Goal: Task Accomplishment & Management: Manage account settings

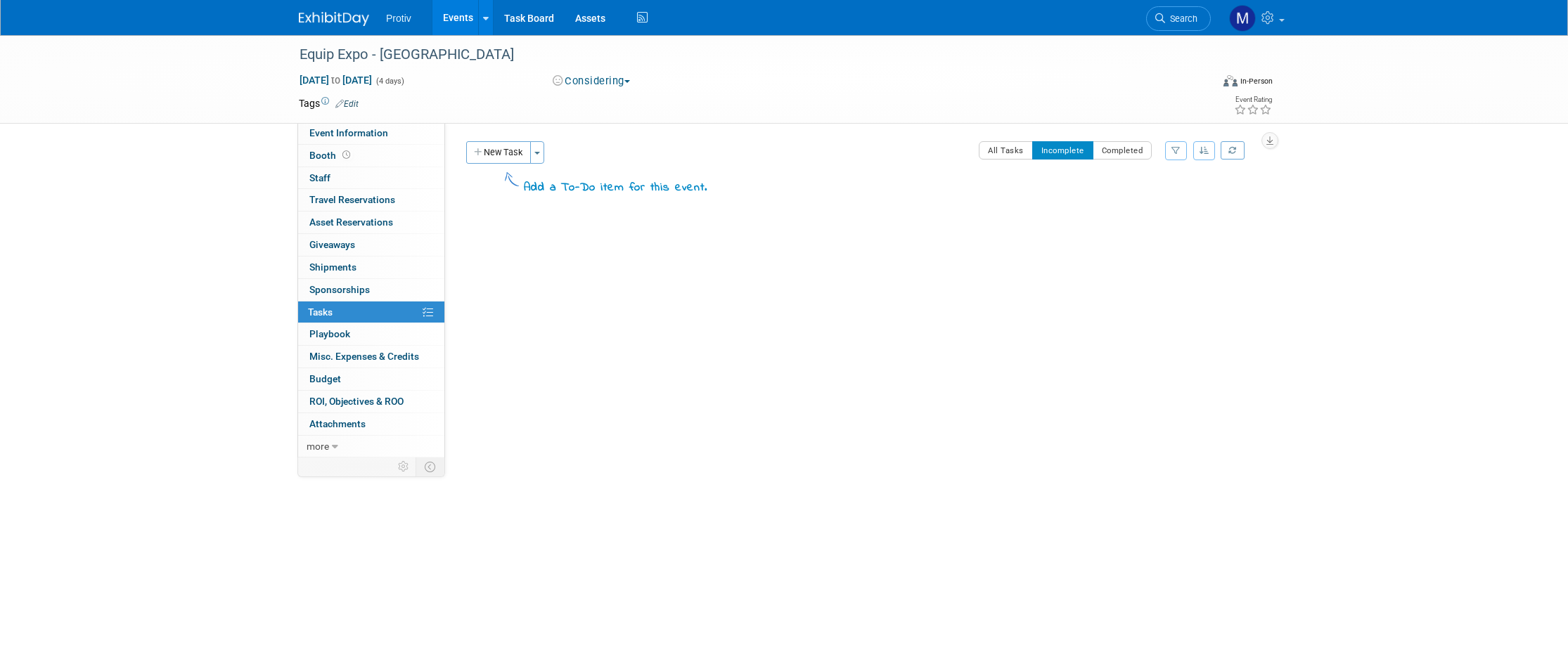
click at [628, 80] on button "Considering" at bounding box center [591, 81] width 88 height 15
click at [604, 142] on link "Not Going" at bounding box center [604, 143] width 111 height 20
click at [472, 20] on link "Events" at bounding box center [458, 17] width 52 height 35
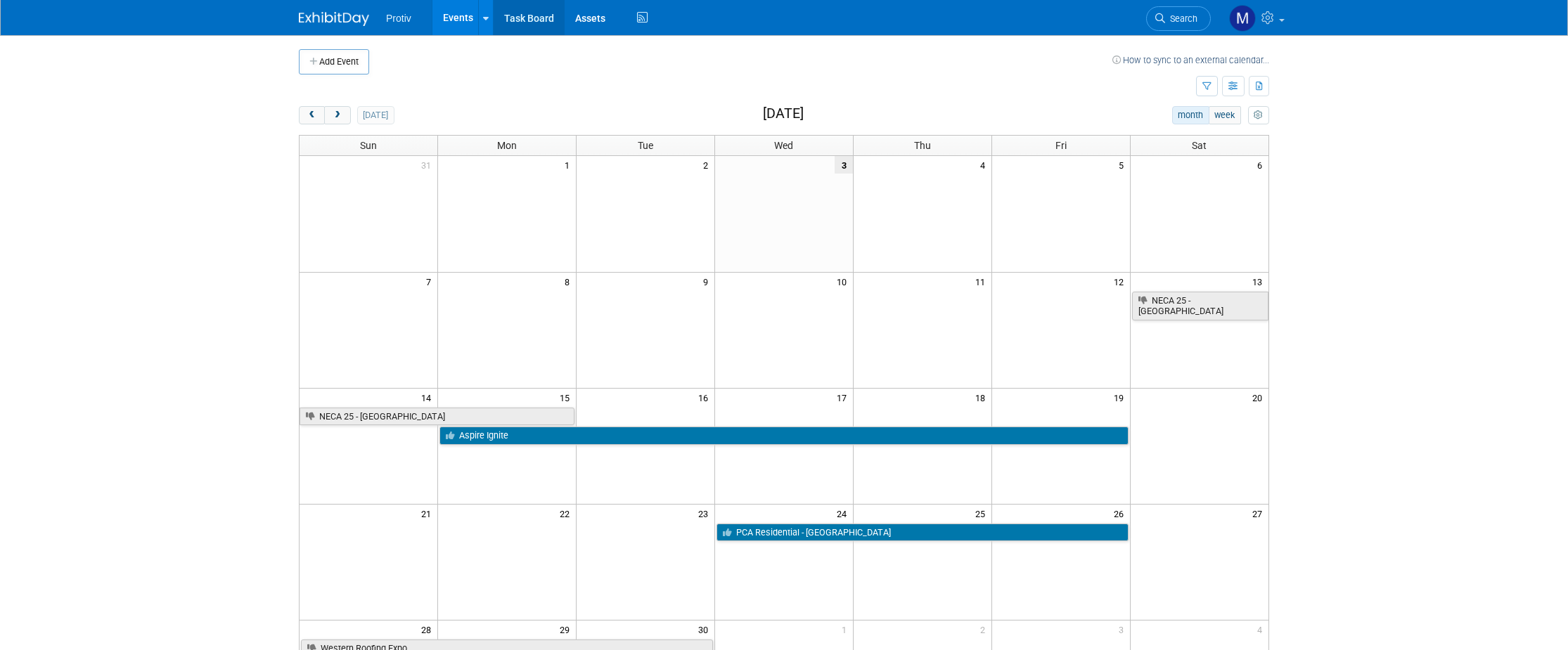
click at [522, 20] on link "Task Board" at bounding box center [529, 17] width 71 height 35
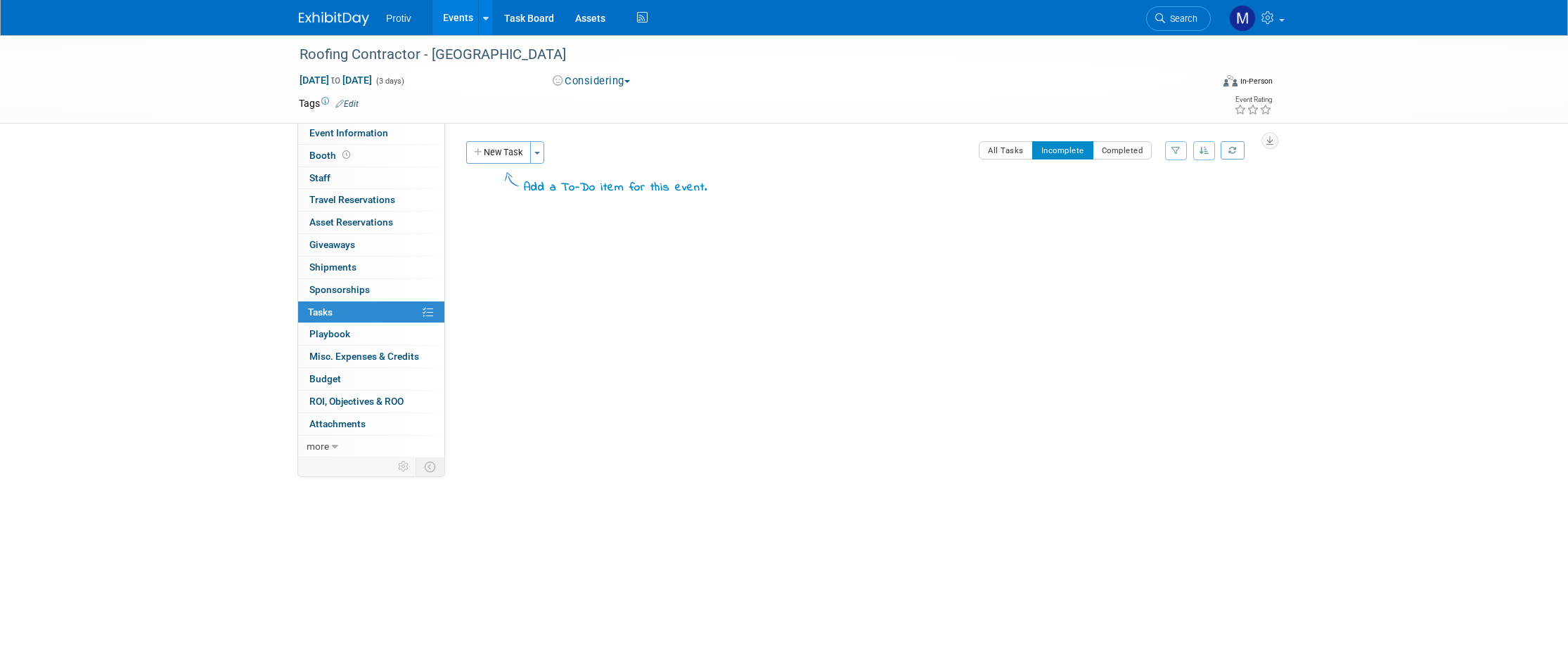
click at [628, 77] on button "Considering" at bounding box center [591, 81] width 88 height 15
click at [603, 143] on link "Not Going" at bounding box center [604, 143] width 111 height 20
click at [528, 15] on link "Task Board" at bounding box center [529, 17] width 71 height 35
click at [628, 81] on button "Considering" at bounding box center [591, 81] width 88 height 15
click at [595, 145] on link "Not Going" at bounding box center [604, 143] width 111 height 20
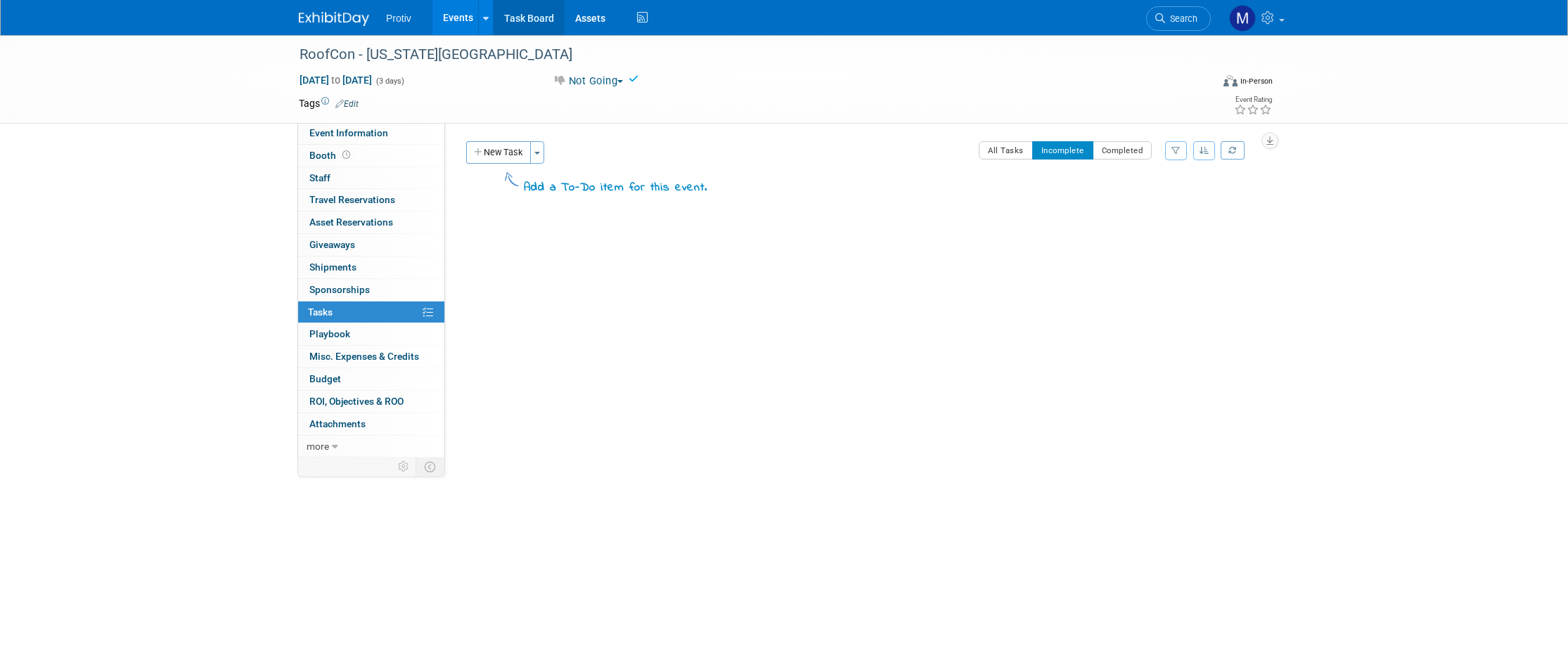
click at [537, 16] on link "Task Board" at bounding box center [529, 17] width 71 height 35
click at [631, 82] on button "Considering" at bounding box center [591, 81] width 88 height 15
click at [611, 141] on link "Not Going" at bounding box center [604, 143] width 111 height 20
click at [541, 17] on link "Task Board" at bounding box center [529, 17] width 71 height 35
click at [599, 82] on button "Considering" at bounding box center [591, 81] width 88 height 15
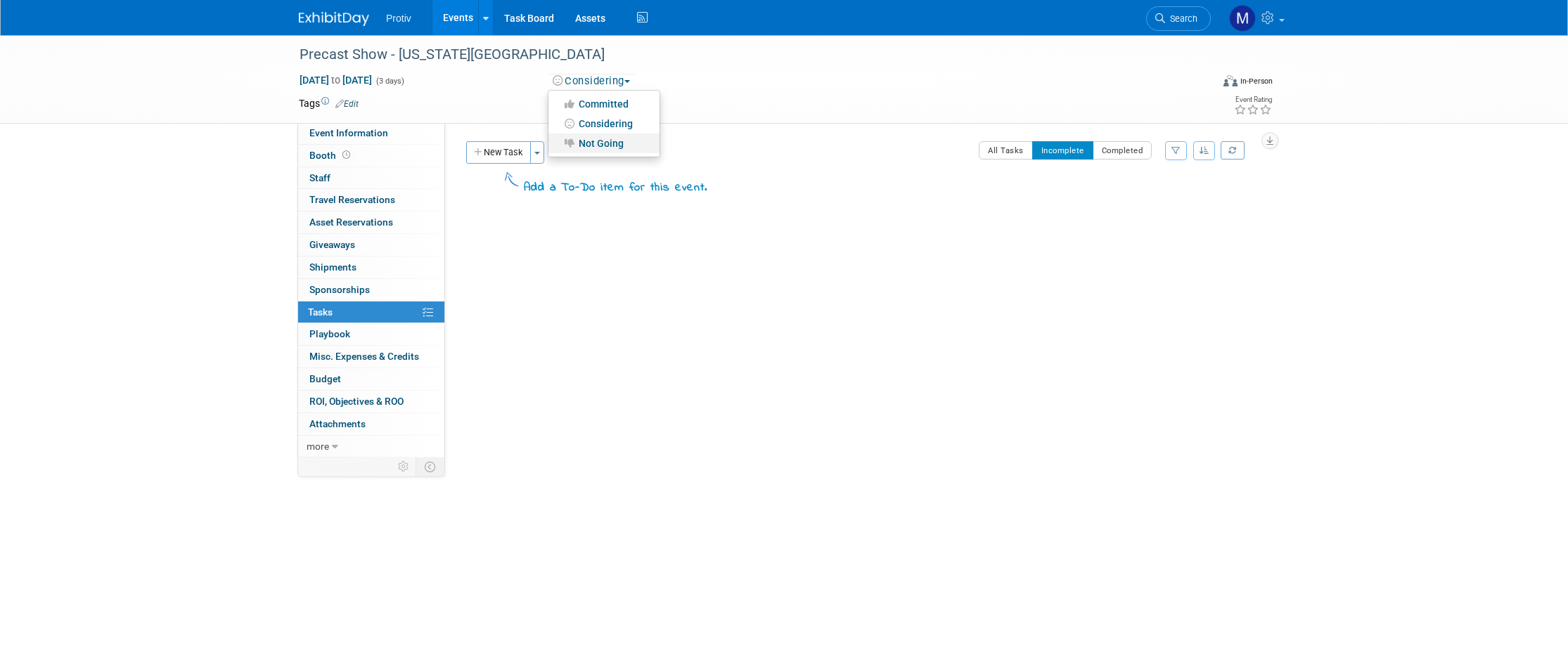
click at [602, 138] on link "Not Going" at bounding box center [604, 143] width 111 height 20
click at [508, 20] on link "Task Board" at bounding box center [529, 17] width 71 height 35
